Goal: Information Seeking & Learning: Get advice/opinions

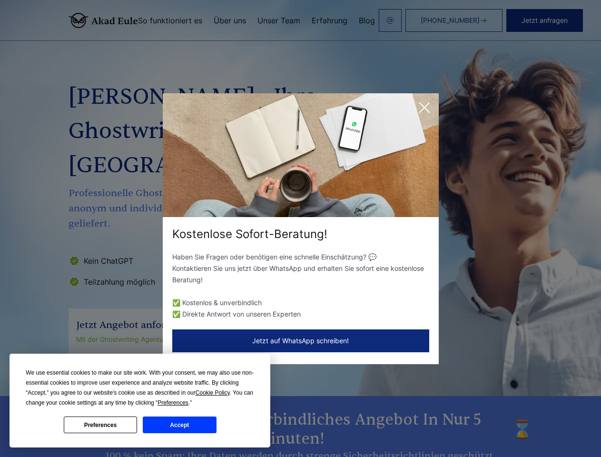
click at [300, 228] on div "Kostenlose Sofort-Beratung!" at bounding box center [301, 233] width 276 height 15
click at [214, 393] on span "Cookie Policy" at bounding box center [213, 392] width 34 height 7
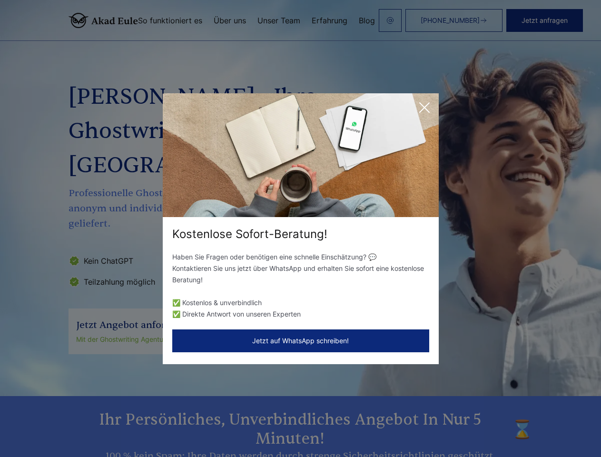
click at [184, 403] on div "Kostenlose Sofort-Beratung! Haben Sie Fragen oder benötigen eine schnelle Einsc…" at bounding box center [300, 228] width 601 height 457
click at [100, 424] on div "Kostenlose Sofort-Beratung! Haben Sie Fragen oder benötigen eine schnelle Einsc…" at bounding box center [300, 228] width 601 height 457
click at [179, 424] on div "Kostenlose Sofort-Beratung! Haben Sie Fragen oder benötigen eine schnelle Einsc…" at bounding box center [300, 228] width 601 height 457
click at [424, 108] on icon at bounding box center [425, 108] width 10 height 10
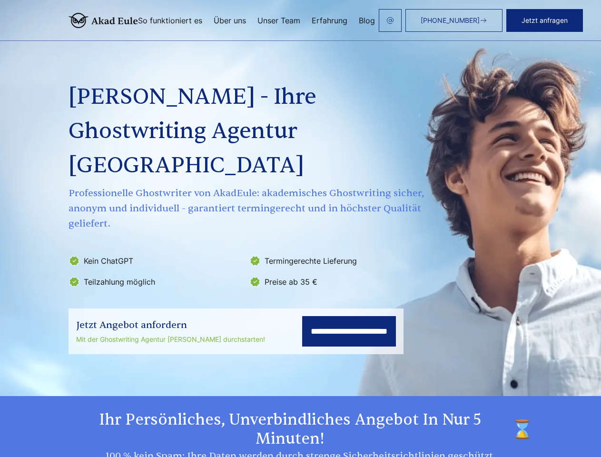
click at [301, 341] on section "**********" at bounding box center [300, 198] width 601 height 396
